Goal: Task Accomplishment & Management: Complete application form

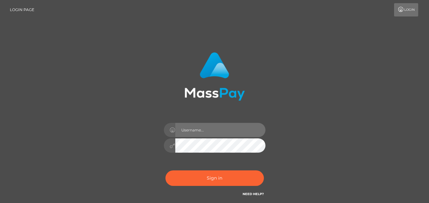
click at [196, 131] on input "text" at bounding box center [220, 130] width 90 height 14
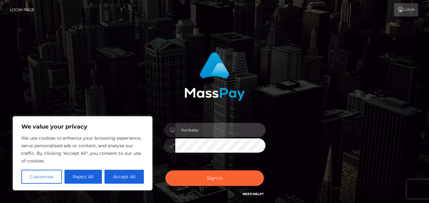
click at [202, 133] on input "Karibaby" at bounding box center [220, 130] width 90 height 14
type input "[EMAIL_ADDRESS][DOMAIN_NAME]"
click at [165, 171] on button "Sign in" at bounding box center [214, 179] width 98 height 16
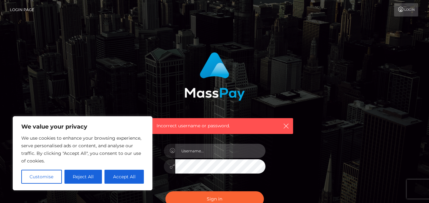
click at [232, 151] on input "text" at bounding box center [220, 151] width 90 height 14
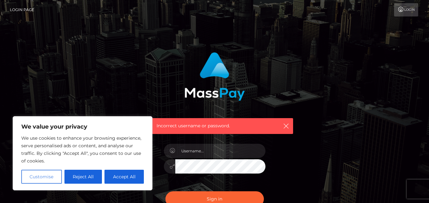
click at [50, 175] on button "Customise" at bounding box center [41, 177] width 41 height 14
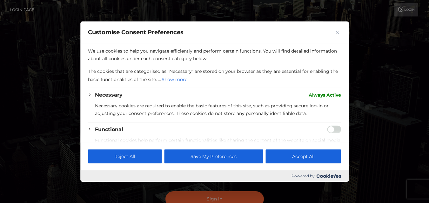
click at [354, 40] on div at bounding box center [214, 101] width 429 height 203
click at [339, 31] on button "Close" at bounding box center [337, 32] width 8 height 8
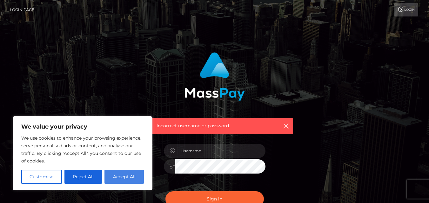
click at [133, 175] on button "Accept All" at bounding box center [123, 177] width 39 height 14
checkbox input "true"
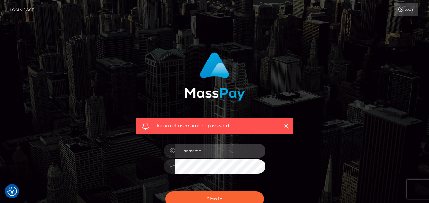
click at [193, 151] on input "text" at bounding box center [220, 151] width 90 height 14
type input "[EMAIL_ADDRESS][DOMAIN_NAME]"
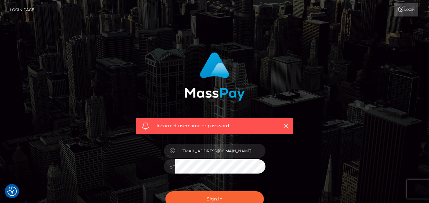
click at [165, 192] on button "Sign in" at bounding box center [214, 200] width 98 height 16
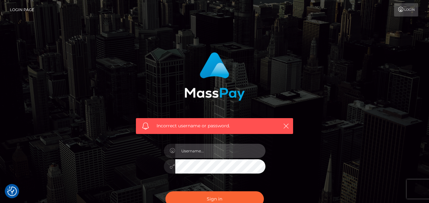
click at [190, 148] on input "text" at bounding box center [220, 151] width 90 height 14
type input "[EMAIL_ADDRESS][DOMAIN_NAME]"
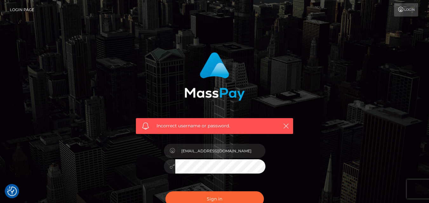
click at [165, 192] on button "Sign in" at bounding box center [214, 200] width 98 height 16
